Goal: Task Accomplishment & Management: Complete application form

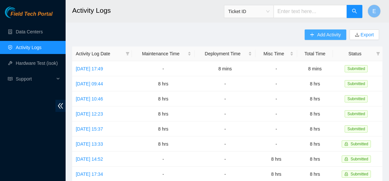
click at [318, 36] on span "Add Activity" at bounding box center [329, 34] width 24 height 7
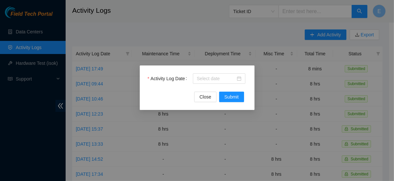
click at [206, 84] on div at bounding box center [220, 78] width 54 height 10
click at [200, 79] on input "Activity Log Date" at bounding box center [216, 78] width 39 height 7
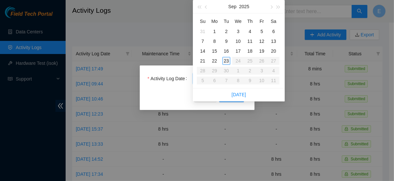
type input "2025-09-23"
click at [225, 61] on div "23" at bounding box center [226, 61] width 8 height 8
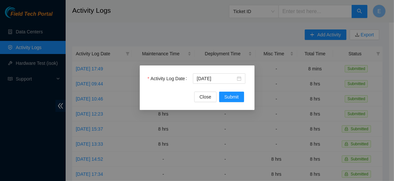
drag, startPoint x: 225, startPoint y: 61, endPoint x: 234, endPoint y: 102, distance: 42.7
click at [234, 102] on div "Activity Log Date 2025-09-23 Close Submit" at bounding box center [197, 90] width 394 height 181
click at [234, 102] on div "Activity Log Date 2025-09-23 Close Submit" at bounding box center [197, 88] width 115 height 45
click at [232, 99] on span "Submit" at bounding box center [231, 96] width 14 height 7
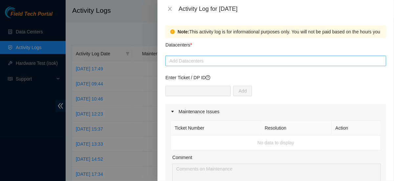
click at [193, 61] on div at bounding box center [275, 61] width 217 height 8
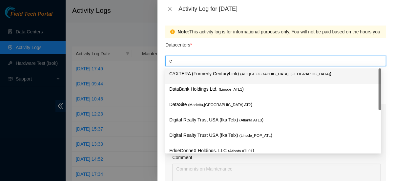
type input "ed"
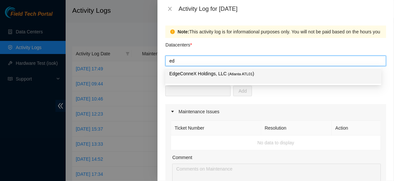
click at [194, 83] on div "EdgeConneX Holdings, LLC ( Atlanta ATL01 )" at bounding box center [273, 75] width 216 height 15
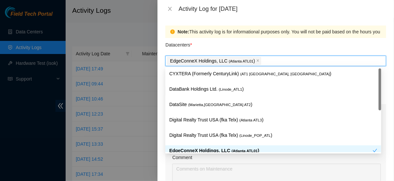
click at [222, 157] on div "Comment" at bounding box center [276, 159] width 208 height 10
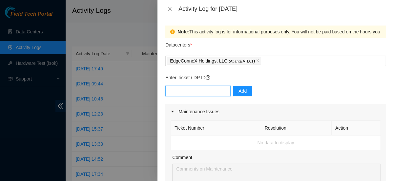
click at [197, 90] on input "text" at bounding box center [197, 91] width 65 height 10
paste input "DP84370"
type input "DP84370"
click at [238, 85] on div "Enter Ticket / DP ID DP84370 Add" at bounding box center [275, 89] width 221 height 30
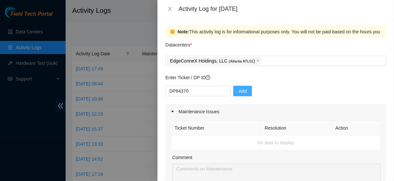
click at [239, 88] on span "Add" at bounding box center [242, 90] width 8 height 7
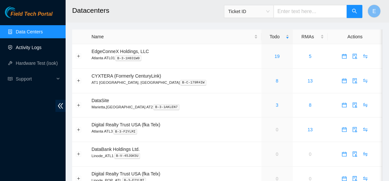
click at [39, 49] on link "Activity Logs" at bounding box center [29, 47] width 26 height 5
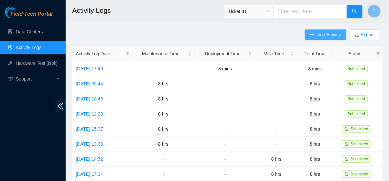
click at [325, 34] on span "Add Activity" at bounding box center [329, 34] width 24 height 7
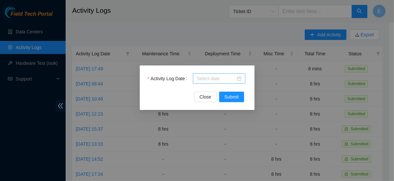
click at [218, 79] on input "Activity Log Date" at bounding box center [216, 78] width 39 height 7
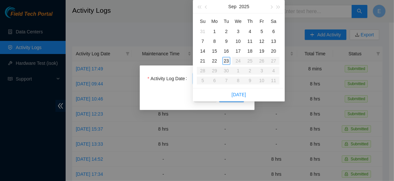
type input "2025-09-23"
click at [228, 62] on div "23" at bounding box center [226, 61] width 8 height 8
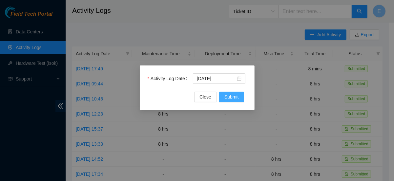
click at [233, 96] on span "Submit" at bounding box center [231, 96] width 14 height 7
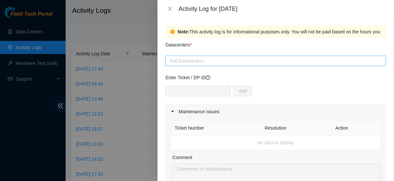
click at [193, 57] on div at bounding box center [275, 61] width 217 height 8
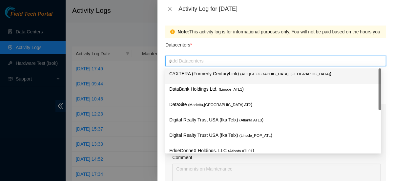
type input "ed"
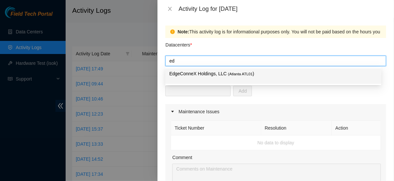
click at [196, 75] on p "EdgeConneX Holdings, LLC ( Atlanta ATL01 )" at bounding box center [273, 74] width 208 height 8
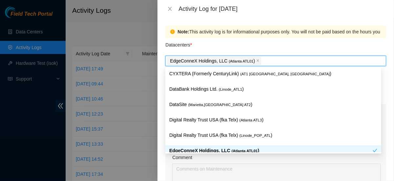
click at [221, 147] on p "EdgeConneX Holdings, LLC ( Atlanta ATL01 )" at bounding box center [270, 151] width 203 height 8
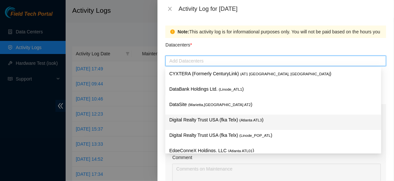
click at [245, 45] on div "Datacenters *" at bounding box center [275, 47] width 221 height 18
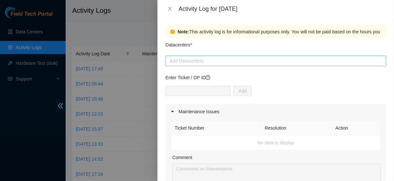
click at [208, 56] on div "Add Datacenters" at bounding box center [275, 61] width 221 height 10
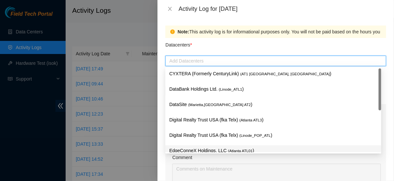
click at [190, 151] on p "EdgeConneX Holdings, LLC ( Atlanta ATL01 )" at bounding box center [273, 151] width 208 height 8
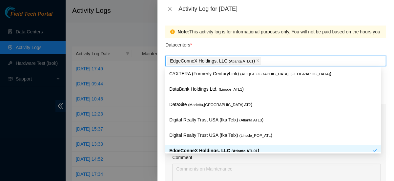
click at [208, 158] on div "Comment" at bounding box center [276, 159] width 208 height 10
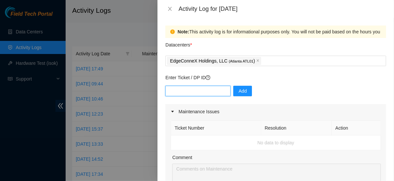
click at [188, 89] on input "text" at bounding box center [197, 91] width 65 height 10
paste input "DP84370"
type input "DP84370"
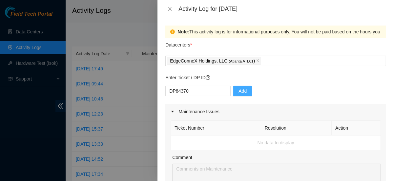
click at [238, 88] on span "Add" at bounding box center [242, 90] width 8 height 7
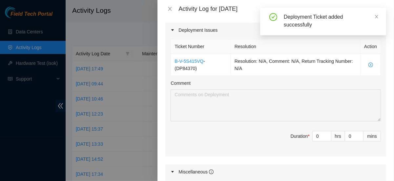
scroll to position [224, 0]
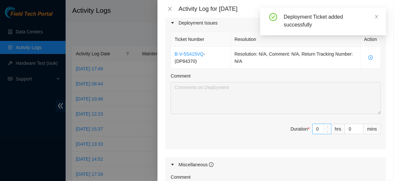
click at [315, 128] on input "0" at bounding box center [321, 129] width 18 height 10
click at [345, 127] on input "0" at bounding box center [354, 129] width 18 height 10
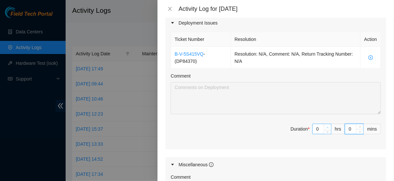
click at [325, 127] on span "up" at bounding box center [327, 127] width 4 height 4
type input "2"
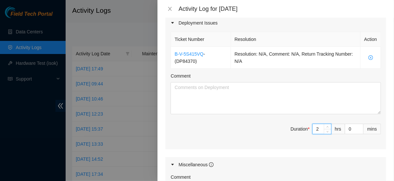
click at [312, 127] on input "2" at bounding box center [321, 129] width 18 height 10
type input "8"
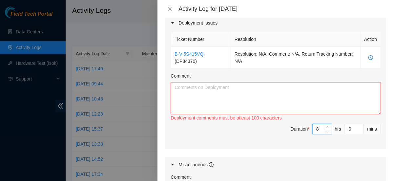
type input "8"
click at [309, 142] on div "Ticket Number Resolution Action B-V-5S415VQ - ( DP84370 ) Resolution: N/A, Comm…" at bounding box center [275, 89] width 221 height 119
click at [195, 99] on textarea "Comment" at bounding box center [275, 98] width 210 height 32
paste textarea "Hello, here's what I got done today. -installed servers -installed pdu & correc…"
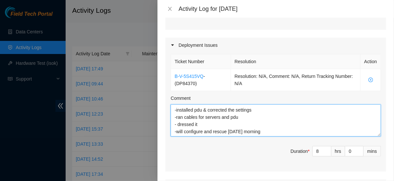
scroll to position [14, 0]
drag, startPoint x: 270, startPoint y: 130, endPoint x: 170, endPoint y: 132, distance: 99.3
click at [170, 132] on textarea "Hello, here's what I got done today. -installed servers -installed pdu & correc…" at bounding box center [275, 121] width 210 height 32
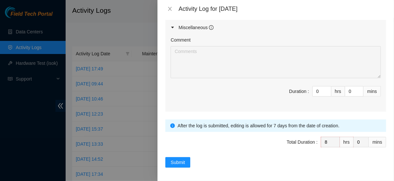
scroll to position [361, 0]
type textarea "Hello, here's what I got done today. -installed servers -installed pdu & correc…"
click at [180, 159] on span "Submit" at bounding box center [177, 162] width 14 height 7
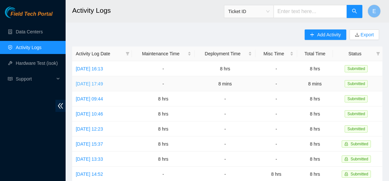
click at [103, 84] on link "Mon, 22 Sep 2025 17:49" at bounding box center [89, 83] width 27 height 5
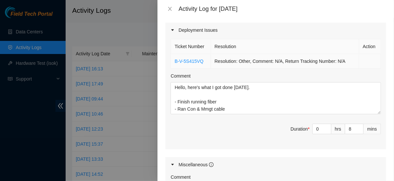
scroll to position [217, 0]
click at [348, 130] on input "8" at bounding box center [354, 129] width 18 height 10
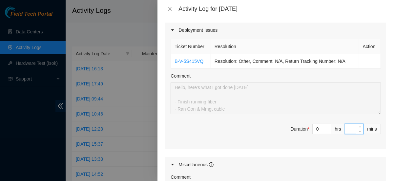
type input "0"
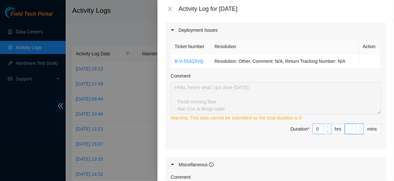
click at [314, 126] on input "0" at bounding box center [321, 129] width 18 height 10
type input "8"
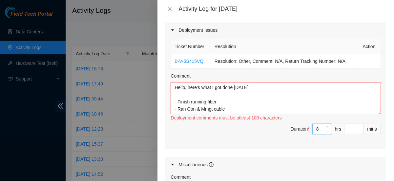
type input "8"
click at [282, 133] on span "Duration * 8 hrs mins" at bounding box center [275, 133] width 210 height 18
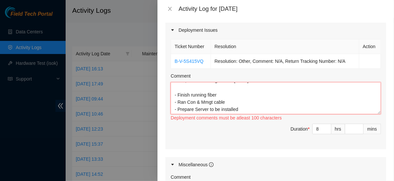
click at [241, 106] on textarea "Hello, here's what I got done today. - Finish running fiber - Ran Con & Mmgt ca…" at bounding box center [275, 98] width 210 height 32
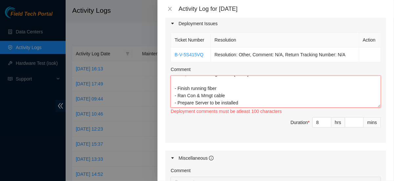
scroll to position [224, 0]
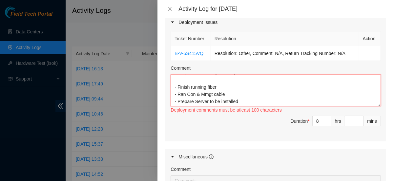
click at [211, 93] on textarea "Hello, here's what I got done today. - Finish running fiber - Ran Con & Mmgt ca…" at bounding box center [275, 90] width 210 height 32
click at [199, 92] on textarea "Hello, here's what I got done today. - Finish running fiber - Ran Con & Mmgt ca…" at bounding box center [275, 90] width 210 height 32
click at [242, 100] on textarea "Hello, here's what I got done today. - Finish running fiber - Ran Con and Mmgt …" at bounding box center [275, 90] width 210 height 32
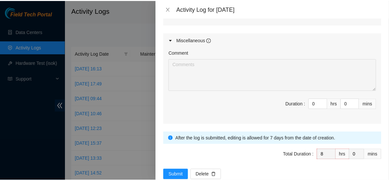
scroll to position [354, 0]
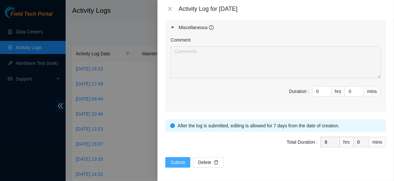
type textarea "Hello, here's what I got done today. - Finish running fiber - Ran Con and Mmgt …"
click at [174, 159] on span "Submit" at bounding box center [177, 162] width 14 height 7
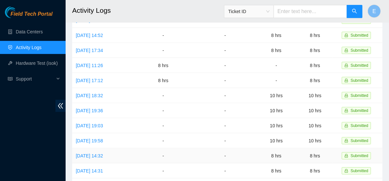
scroll to position [0, 0]
